Goal: Transaction & Acquisition: Purchase product/service

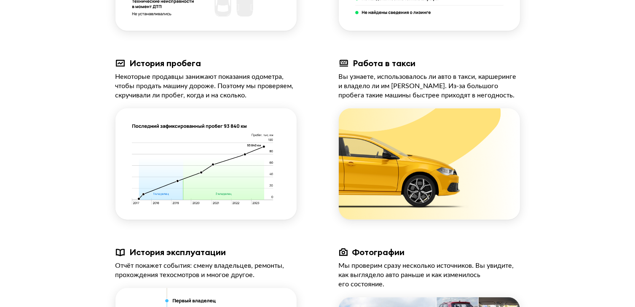
scroll to position [548, 0]
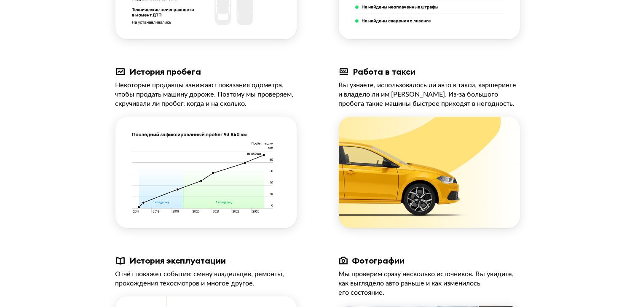
click at [245, 162] on img at bounding box center [205, 172] width 181 height 111
click at [201, 180] on img at bounding box center [205, 172] width 181 height 111
click at [155, 217] on img at bounding box center [205, 172] width 181 height 111
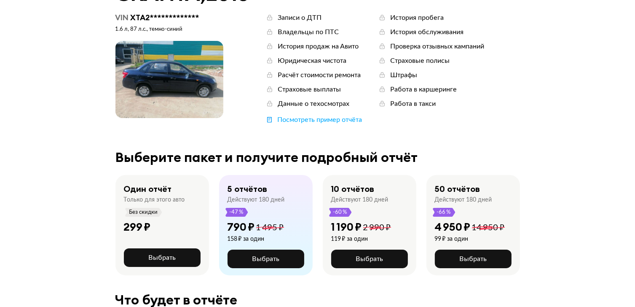
scroll to position [0, 0]
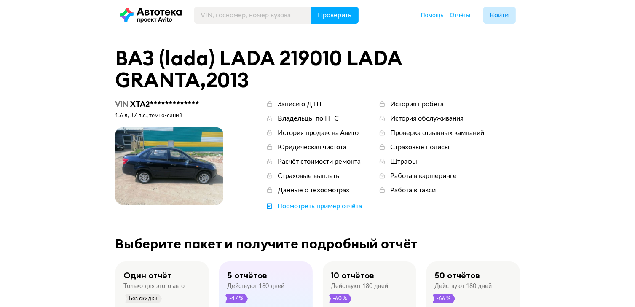
click at [383, 104] on icon at bounding box center [382, 104] width 8 height 8
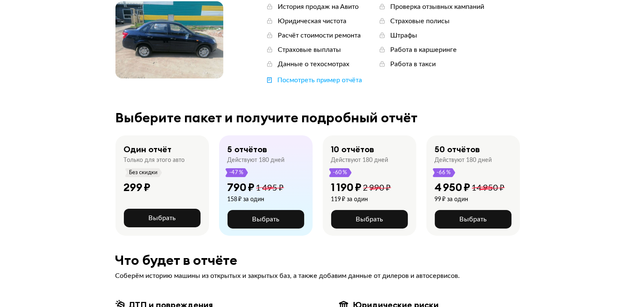
scroll to position [126, 0]
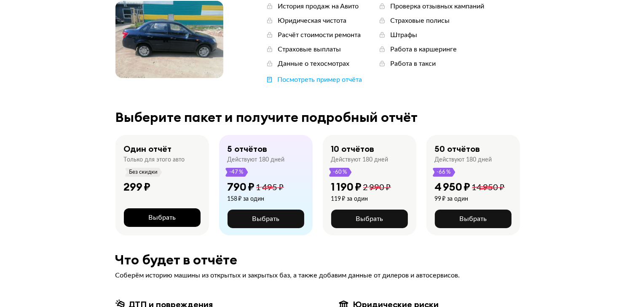
click at [155, 219] on span "Выбрать" at bounding box center [161, 217] width 27 height 7
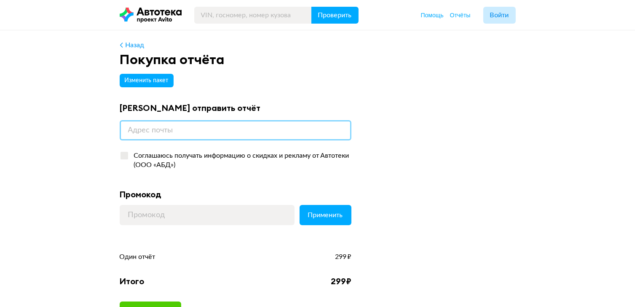
click at [178, 130] on input "email" at bounding box center [236, 130] width 232 height 20
type input "[EMAIL_ADDRESS][DOMAIN_NAME]"
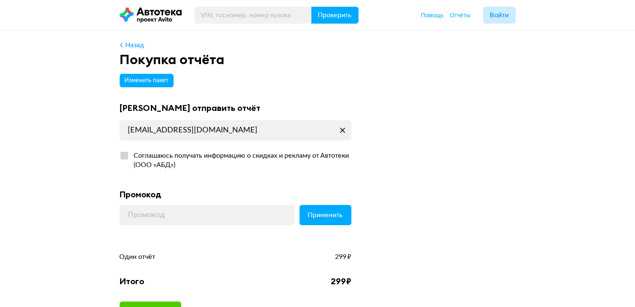
click at [123, 156] on div at bounding box center [125, 156] width 8 height 8
click at [123, 156] on input "Соглашаюсь получать информацию о скидках и рекламу от Автотеки (ООО «АБД»)" at bounding box center [122, 153] width 5 height 5
checkbox input "true"
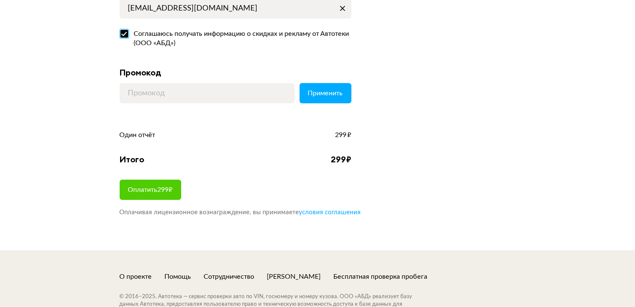
scroll to position [126, 0]
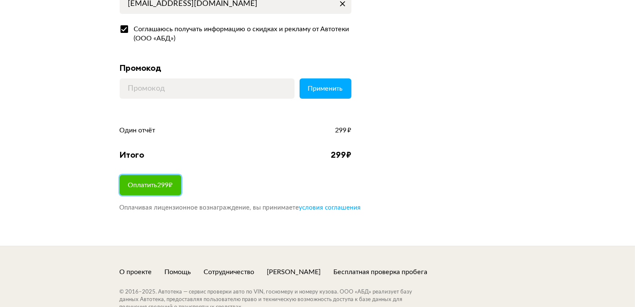
click at [166, 183] on span "Оплатить 299 ₽" at bounding box center [150, 185] width 45 height 7
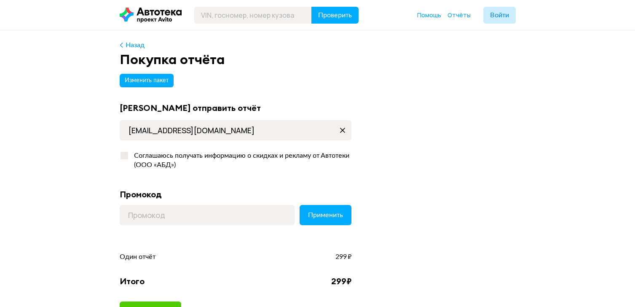
scroll to position [126, 0]
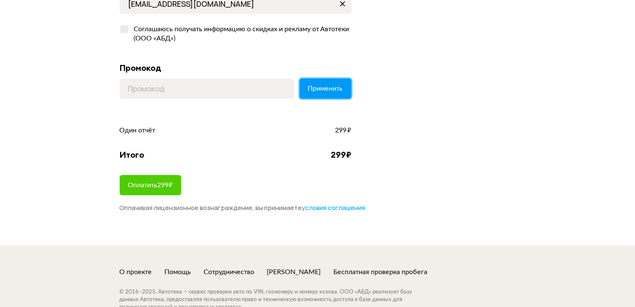
click at [328, 87] on span "Применить" at bounding box center [325, 88] width 35 height 7
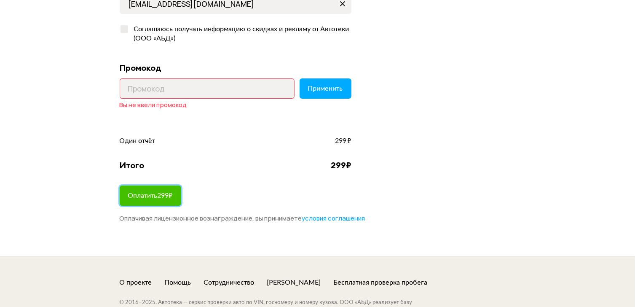
click at [148, 196] on span "Оплатить 299 ₽" at bounding box center [150, 195] width 45 height 7
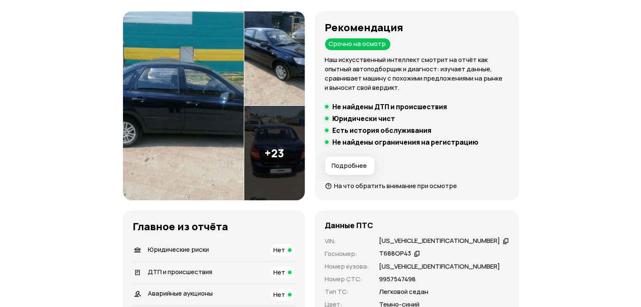
scroll to position [126, 0]
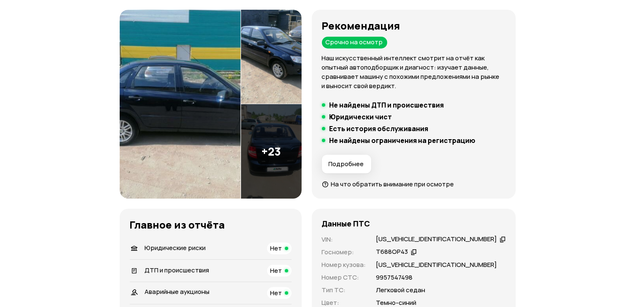
click at [300, 148] on img at bounding box center [271, 151] width 60 height 94
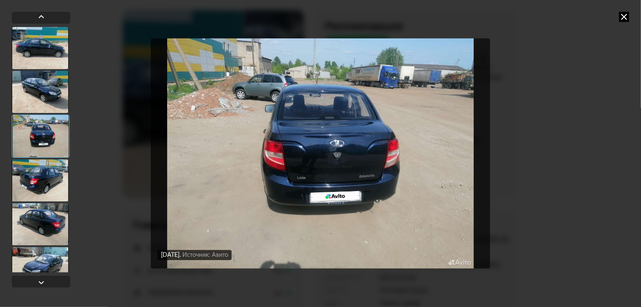
click at [415, 152] on img "Go to Slide 3" at bounding box center [321, 153] width 340 height 230
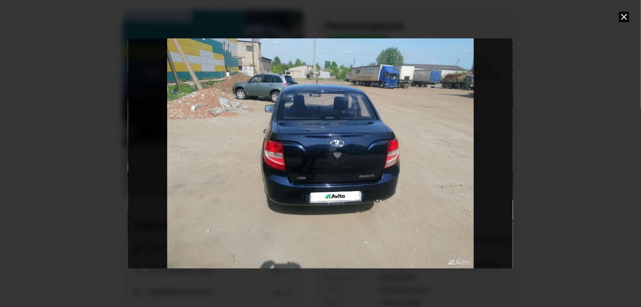
click at [486, 146] on div "Go to Slide 3" at bounding box center [320, 153] width 385 height 230
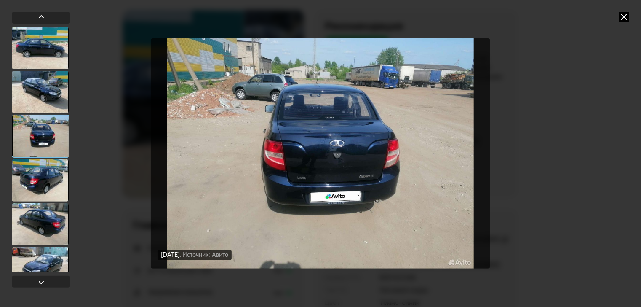
click at [38, 84] on div at bounding box center [40, 92] width 57 height 42
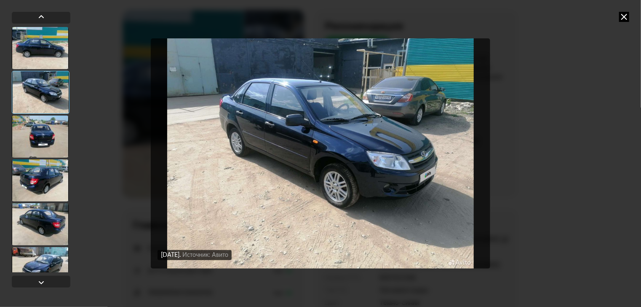
click at [35, 182] on div at bounding box center [40, 180] width 57 height 42
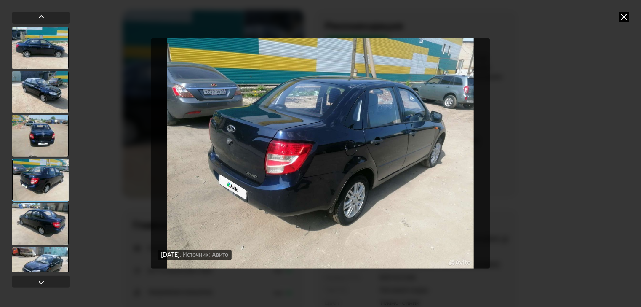
click at [35, 182] on div at bounding box center [41, 179] width 58 height 43
click at [40, 255] on div at bounding box center [40, 268] width 57 height 42
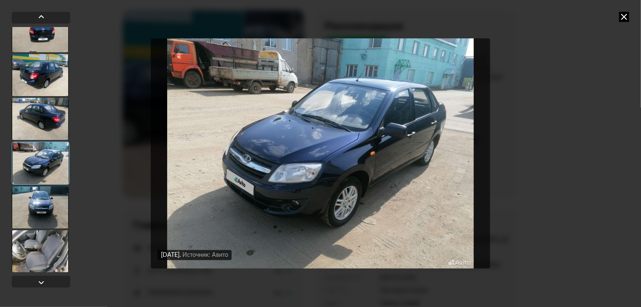
scroll to position [211, 0]
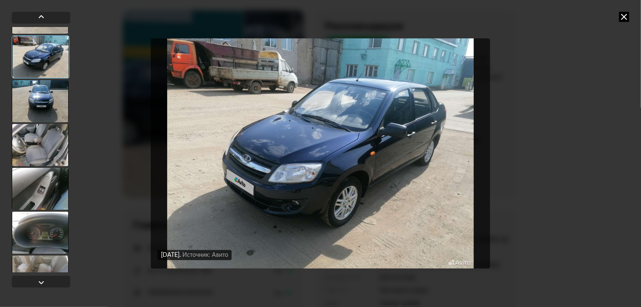
click at [46, 185] on div at bounding box center [40, 189] width 57 height 42
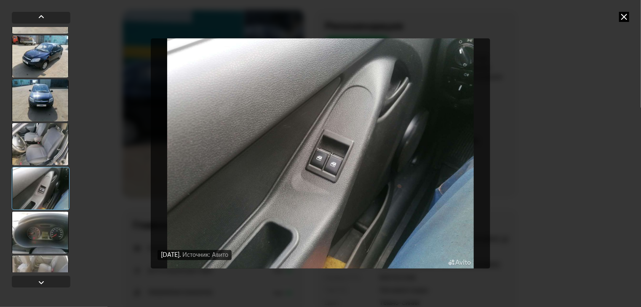
click at [49, 151] on div at bounding box center [40, 144] width 57 height 42
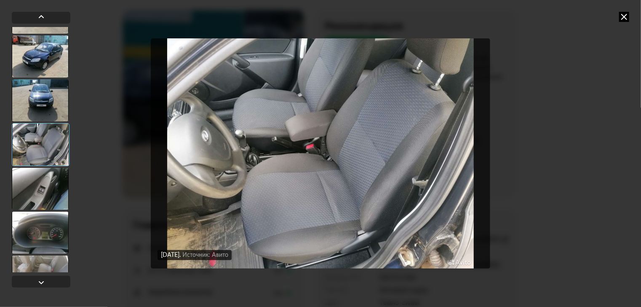
click at [53, 235] on div at bounding box center [40, 233] width 57 height 42
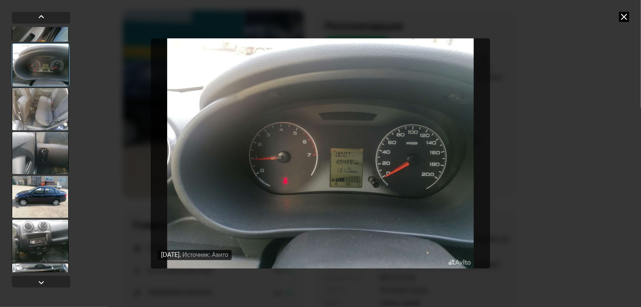
scroll to position [421, 0]
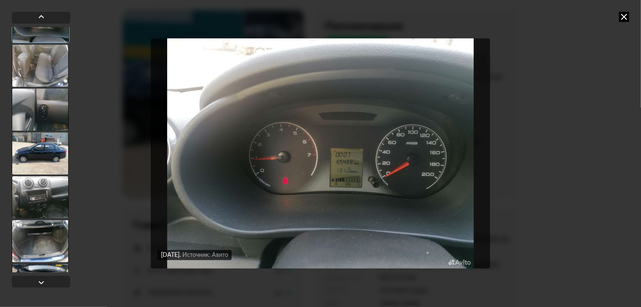
click at [47, 115] on div at bounding box center [40, 110] width 57 height 42
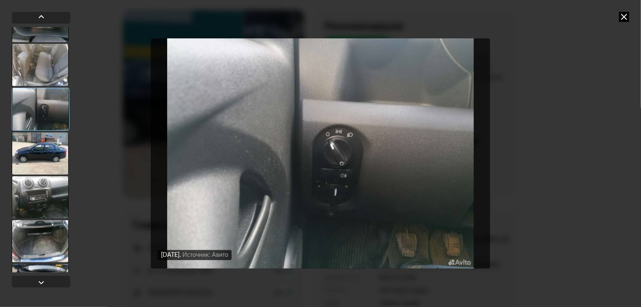
click at [51, 191] on div at bounding box center [40, 197] width 57 height 42
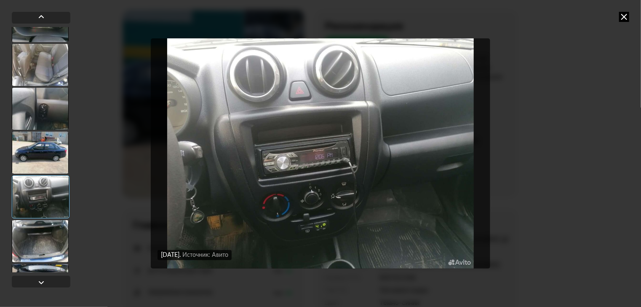
click at [40, 237] on div at bounding box center [40, 241] width 57 height 42
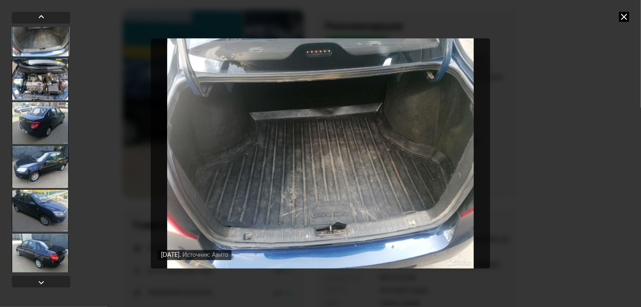
scroll to position [632, 0]
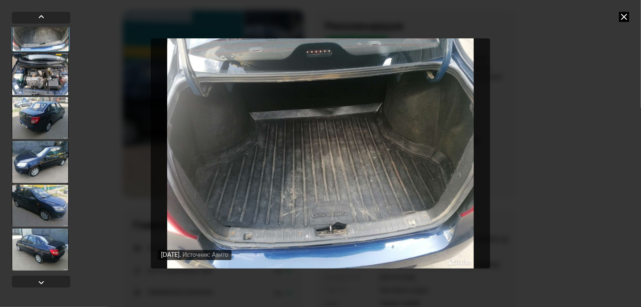
click at [44, 79] on div at bounding box center [40, 74] width 57 height 42
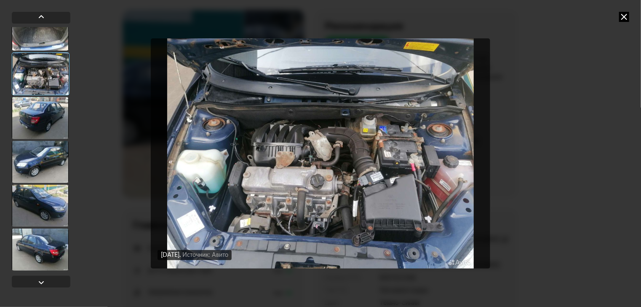
click at [45, 208] on div at bounding box center [40, 206] width 57 height 42
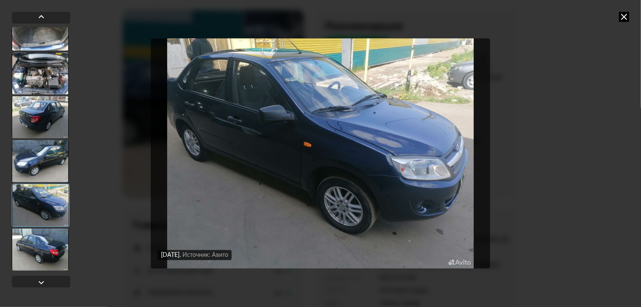
click at [61, 156] on div at bounding box center [40, 161] width 57 height 42
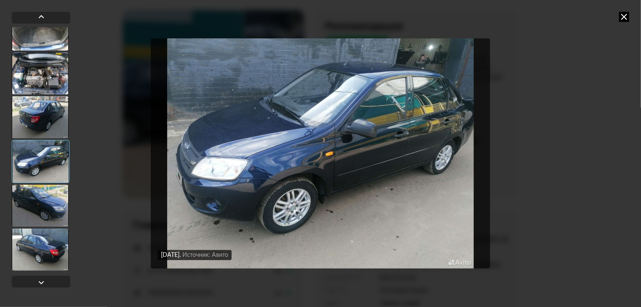
click at [40, 252] on div at bounding box center [40, 249] width 57 height 42
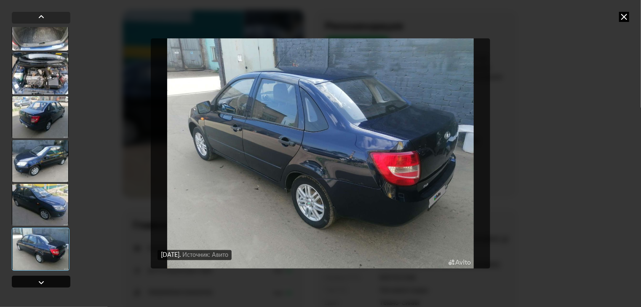
click at [40, 281] on div at bounding box center [41, 282] width 10 height 10
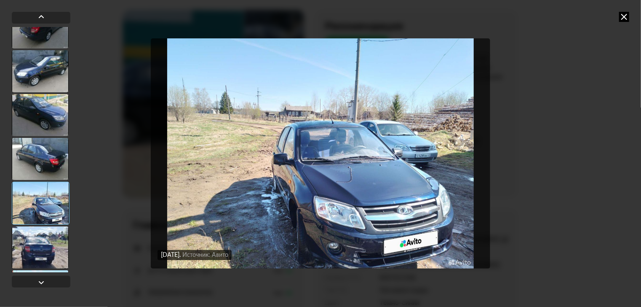
scroll to position [885, 0]
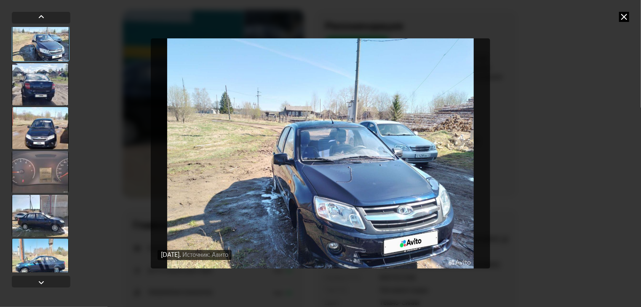
click at [51, 174] on div at bounding box center [40, 172] width 57 height 42
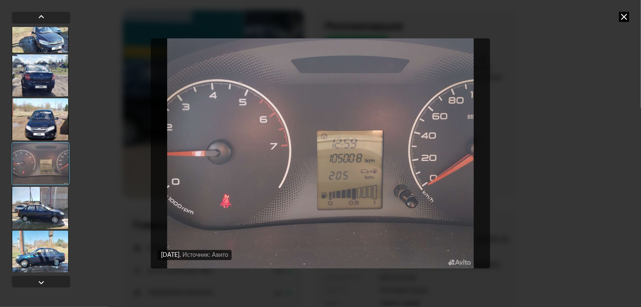
scroll to position [895, 0]
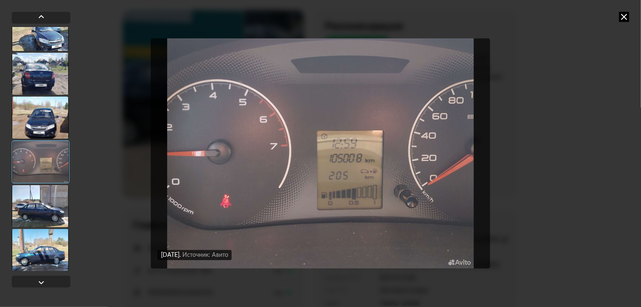
click at [56, 192] on div at bounding box center [40, 206] width 57 height 42
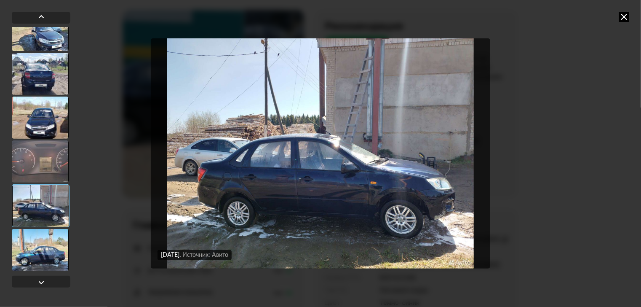
click at [40, 247] on div at bounding box center [40, 250] width 57 height 42
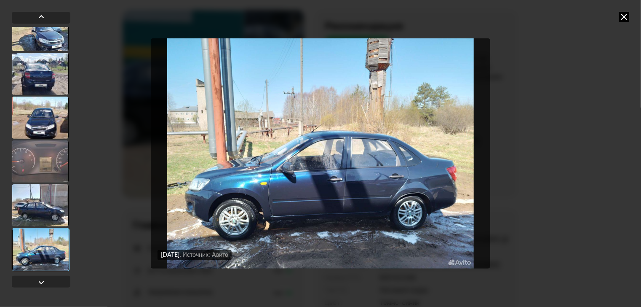
click at [40, 247] on div at bounding box center [41, 249] width 58 height 43
click at [42, 281] on div at bounding box center [41, 282] width 10 height 10
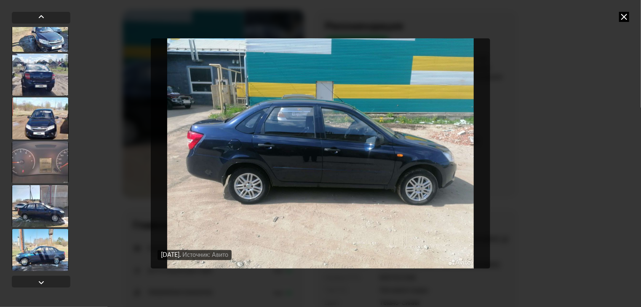
click at [51, 156] on div at bounding box center [40, 162] width 57 height 42
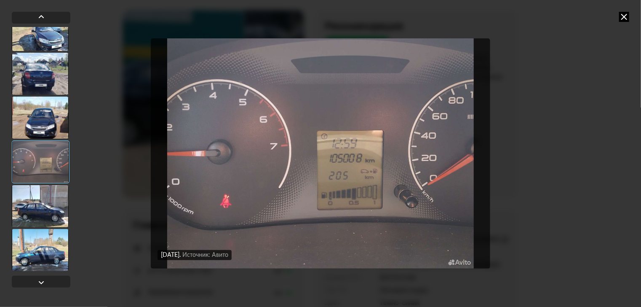
click at [62, 40] on div at bounding box center [40, 30] width 57 height 42
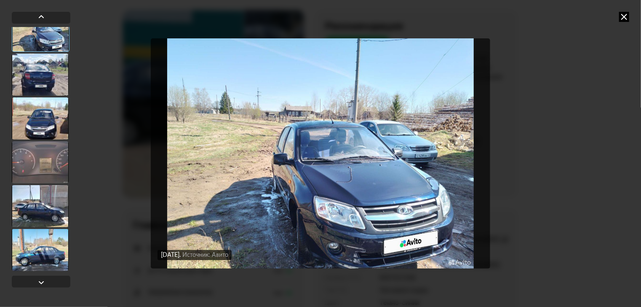
click at [311, 156] on img "Go to Slide 21" at bounding box center [321, 153] width 340 height 230
